Goal: Information Seeking & Learning: Learn about a topic

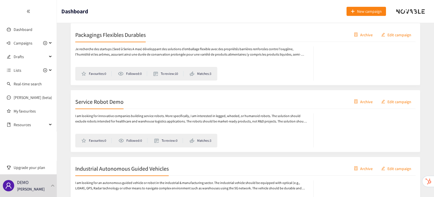
scroll to position [124, 0]
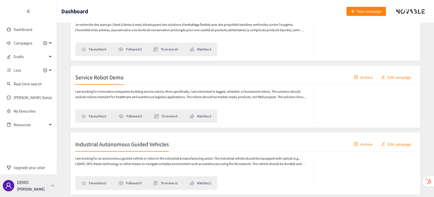
click at [43, 188] on div "DEMO [PERSON_NAME]" at bounding box center [28, 186] width 57 height 23
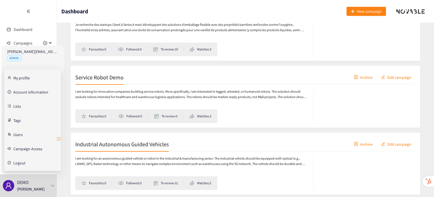
click at [59, 141] on icon "retweet" at bounding box center [59, 139] width 5 height 5
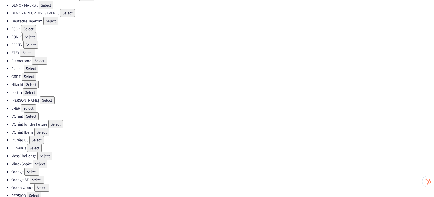
scroll to position [107, 0]
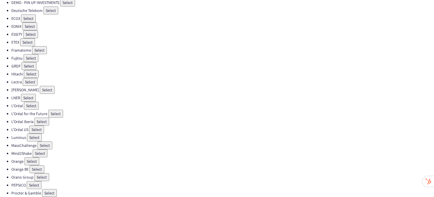
click at [51, 190] on button "Select" at bounding box center [49, 194] width 15 height 8
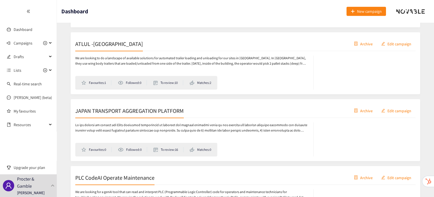
scroll to position [159, 0]
click at [93, 49] on div "ATLUL -Japan Archive Edit campaign" at bounding box center [245, 43] width 340 height 14
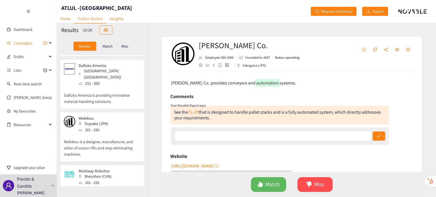
scroll to position [372, 0]
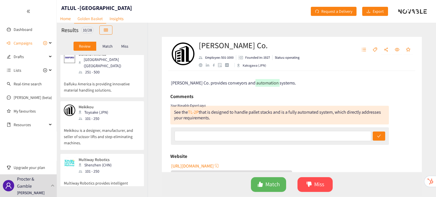
click at [95, 175] on p "Multiway Robotics provides intelligent manufacturing and logistics solutions ba…" at bounding box center [102, 187] width 77 height 24
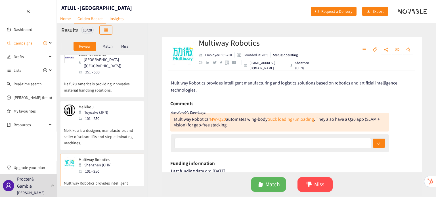
click at [94, 126] on div "Meikikou Toyoake (JPN) 101 - 250 Meikikou is a designer, manufacturer, and sell…" at bounding box center [102, 127] width 77 height 45
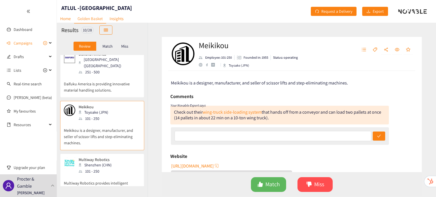
scroll to position [321, 0]
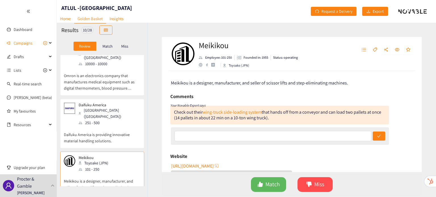
click at [94, 126] on p "Daifuku America is providing innovative material handling solutions." at bounding box center [102, 135] width 77 height 18
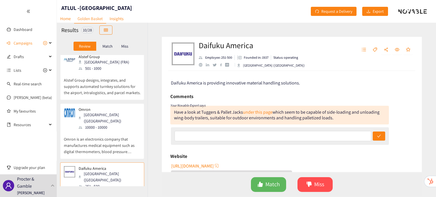
click at [94, 131] on p "Omron is an electronics company that manufactures medical equipment such as dig…" at bounding box center [102, 143] width 77 height 24
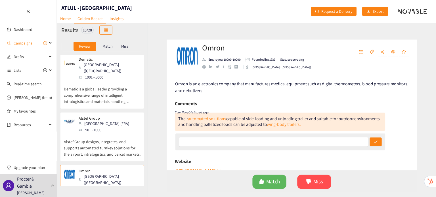
click at [94, 121] on div "[GEOGRAPHIC_DATA] (FRA)" at bounding box center [106, 124] width 54 height 6
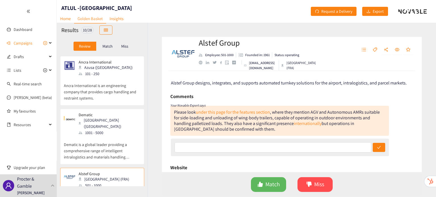
click at [94, 118] on div "[GEOGRAPHIC_DATA] ([GEOGRAPHIC_DATA])" at bounding box center [109, 123] width 61 height 13
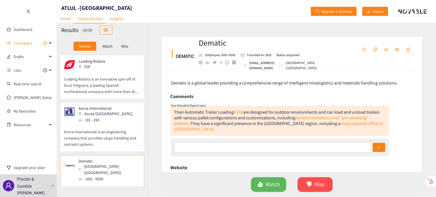
click at [94, 118] on div "101 - 250" at bounding box center [107, 120] width 57 height 6
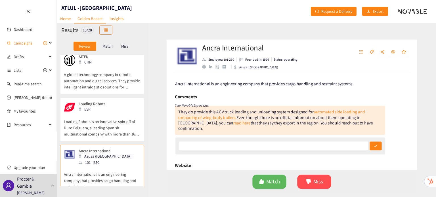
click at [94, 118] on p "Loading Robots is an innovative spin-off of Duro Felguera, a leading Spanish mu…" at bounding box center [102, 125] width 77 height 24
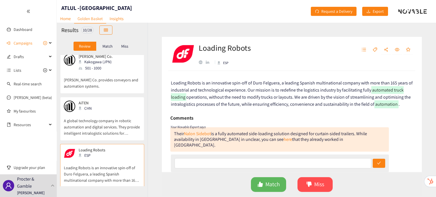
scroll to position [5, 0]
click at [95, 115] on p "A global technology company in robotic automation and digital services. They pr…" at bounding box center [102, 124] width 77 height 24
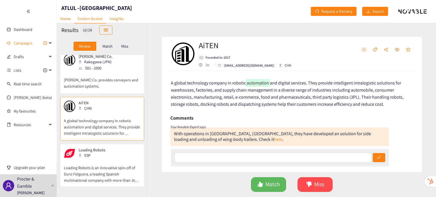
scroll to position [0, 0]
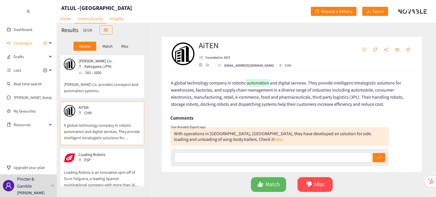
click at [95, 115] on div "CHN" at bounding box center [92, 113] width 26 height 6
click at [104, 85] on p "[PERSON_NAME] Co. provides conveyors and automation systems." at bounding box center [102, 85] width 77 height 18
